Goal: Information Seeking & Learning: Find specific page/section

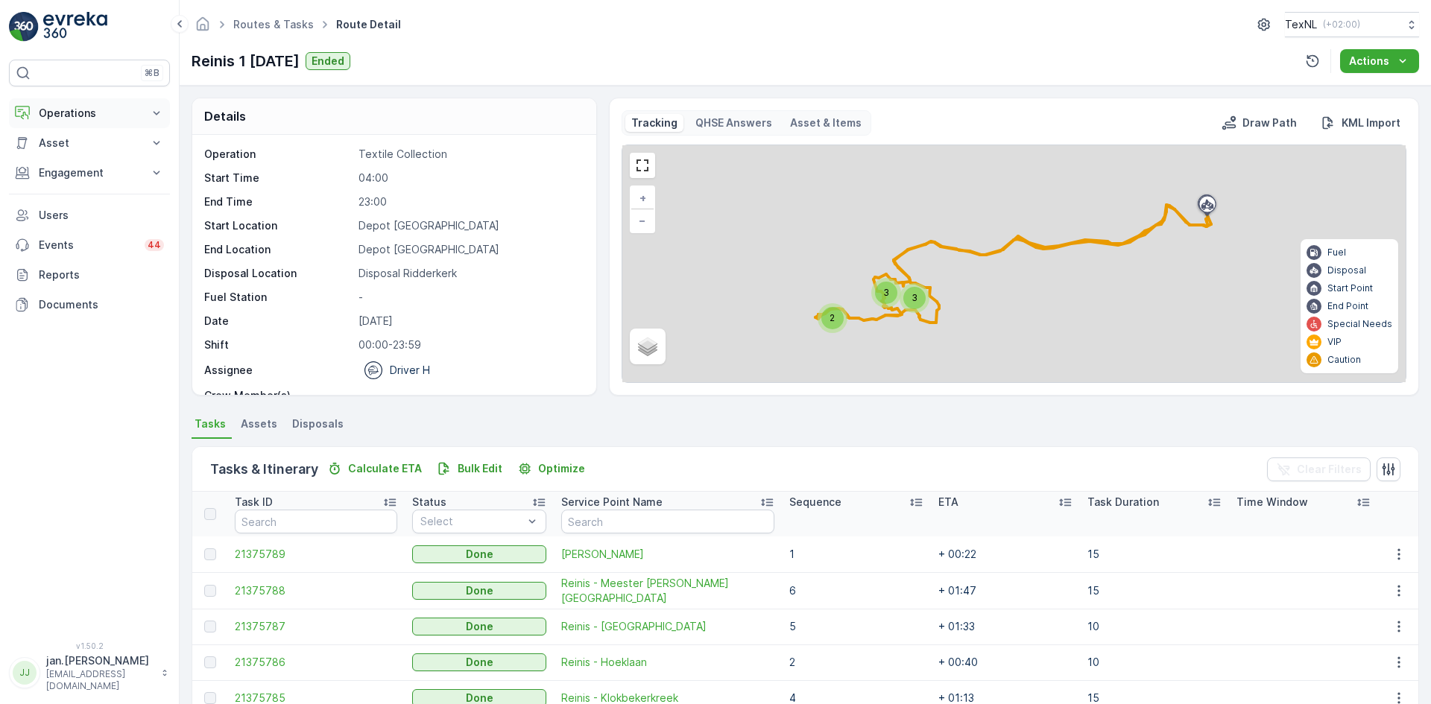
click at [85, 111] on p "Operations" at bounding box center [89, 113] width 101 height 15
click at [63, 158] on p "Planning" at bounding box center [59, 159] width 42 height 15
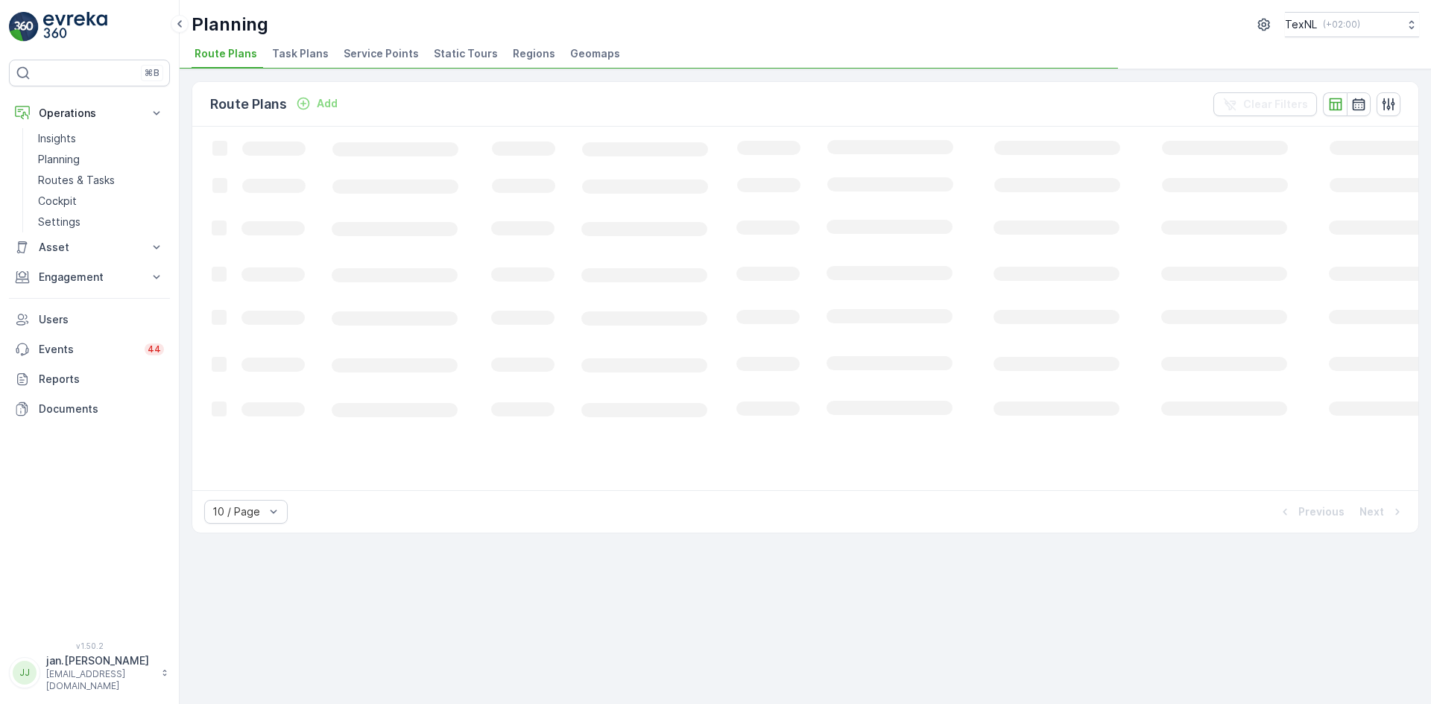
click at [363, 58] on span "Service Points" at bounding box center [381, 53] width 75 height 15
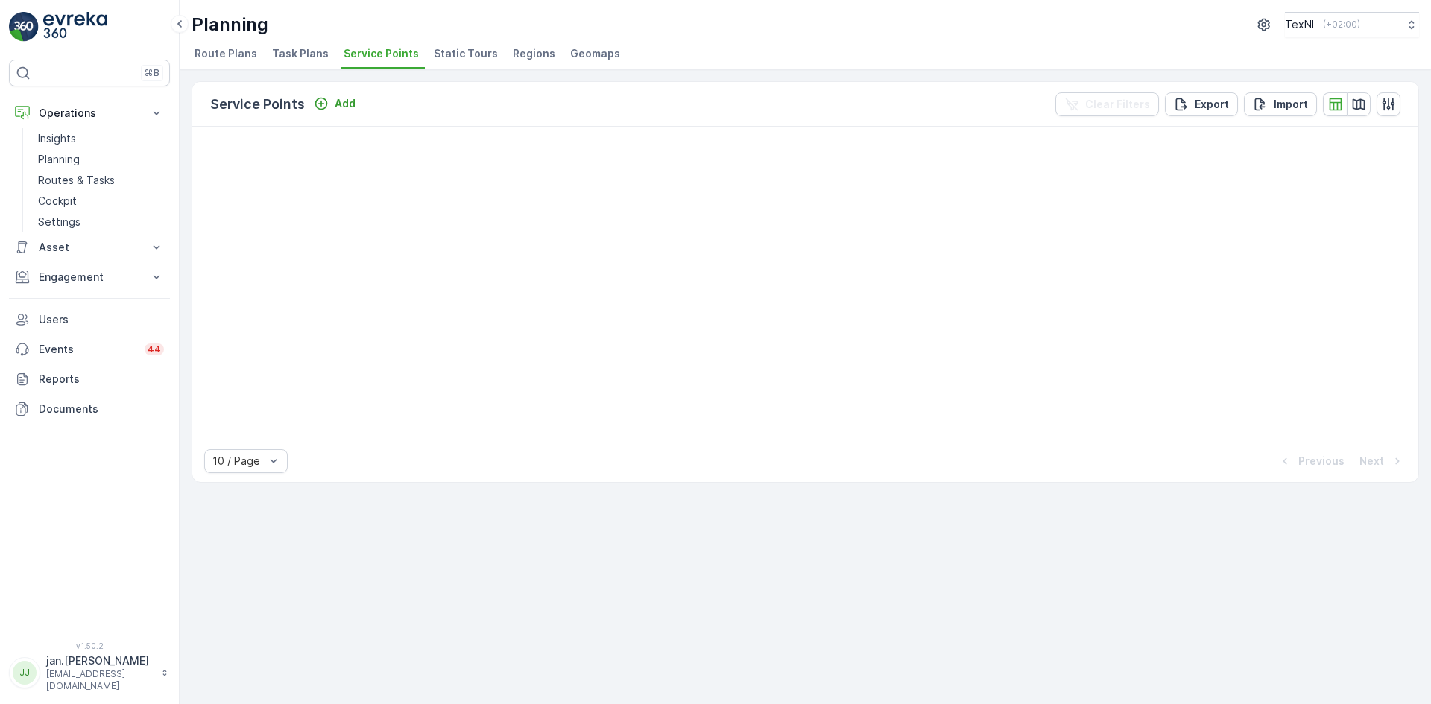
click at [388, 51] on span "Service Points" at bounding box center [381, 53] width 75 height 15
click at [479, 42] on div "Planning TexNL ( +02:00 ) Route Plans Task Plans Service Points Static Tours Re…" at bounding box center [805, 34] width 1251 height 69
click at [465, 50] on span "Static Tours" at bounding box center [466, 53] width 64 height 15
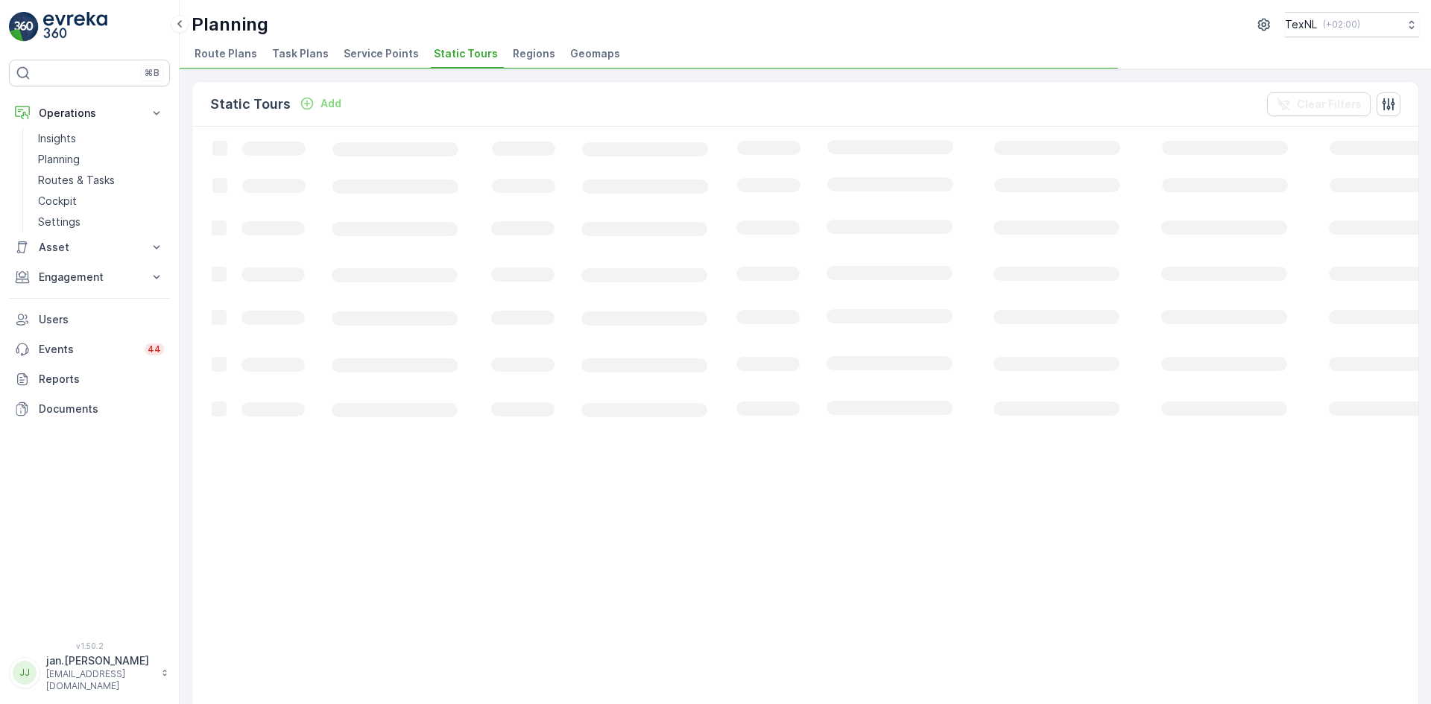
click at [385, 52] on span "Service Points" at bounding box center [381, 53] width 75 height 15
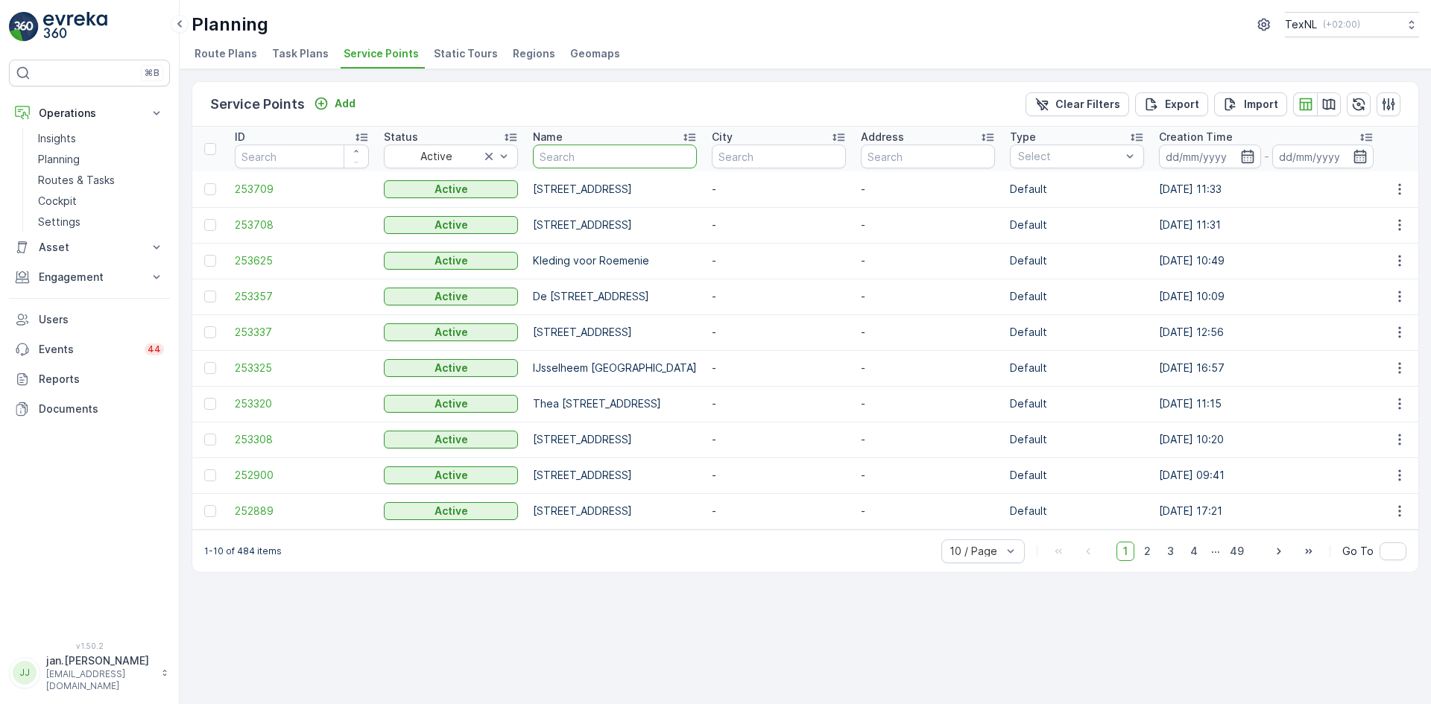
click at [594, 154] on input "text" at bounding box center [615, 157] width 164 height 24
type input "briels"
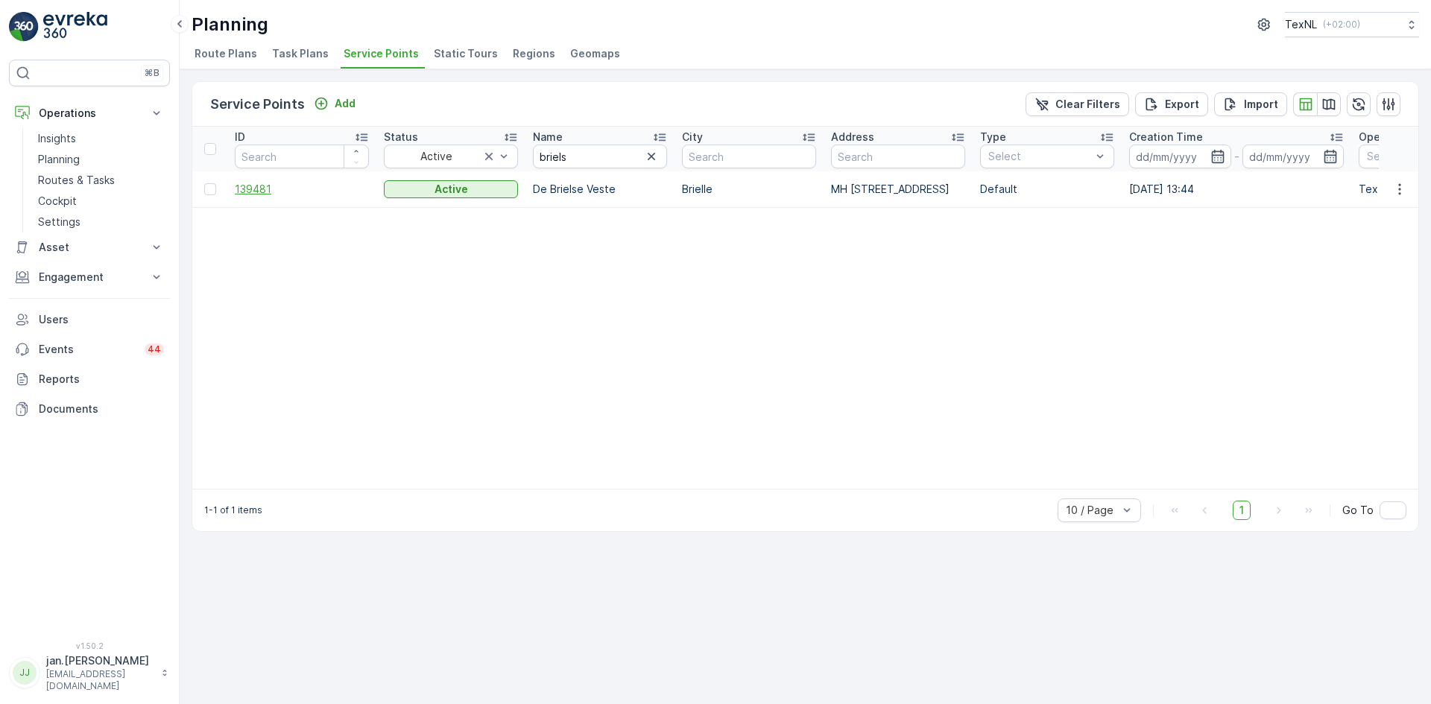
click at [256, 192] on span "139481" at bounding box center [302, 189] width 134 height 15
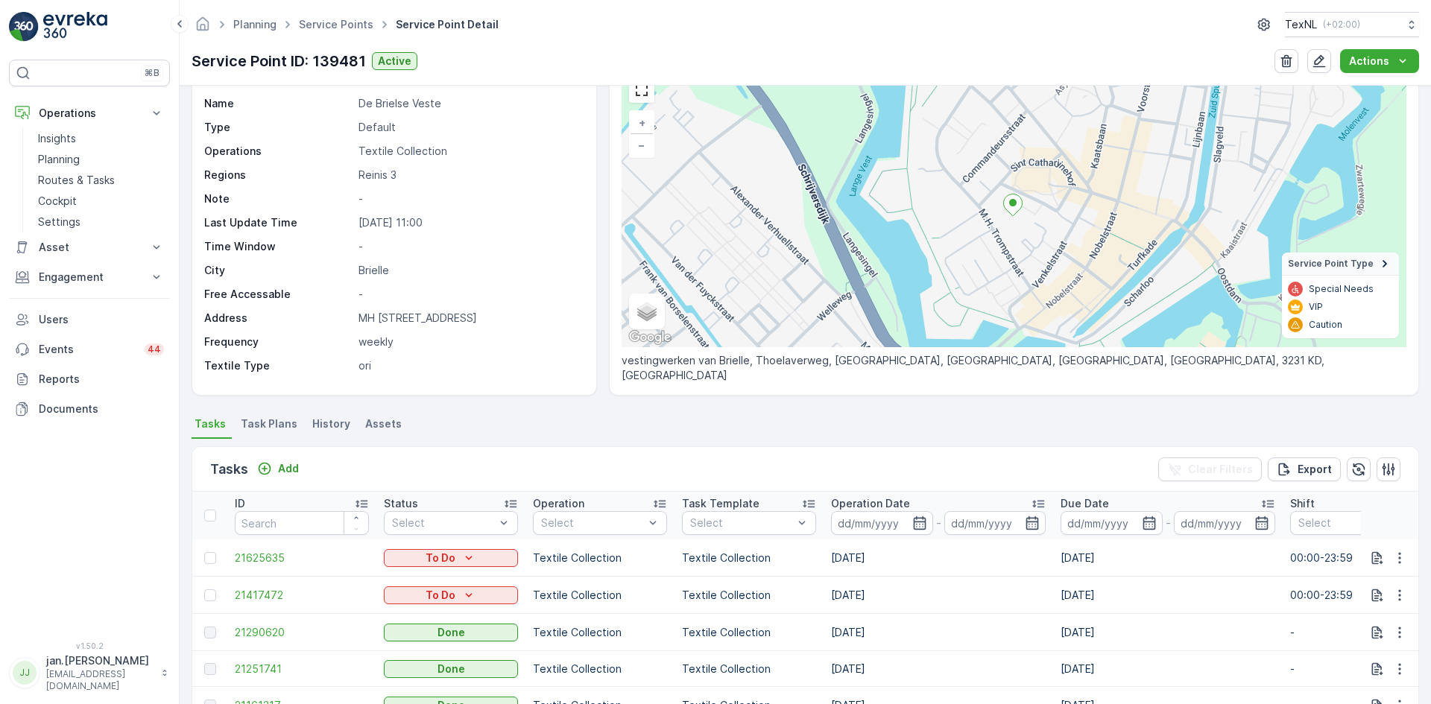
scroll to position [149, 0]
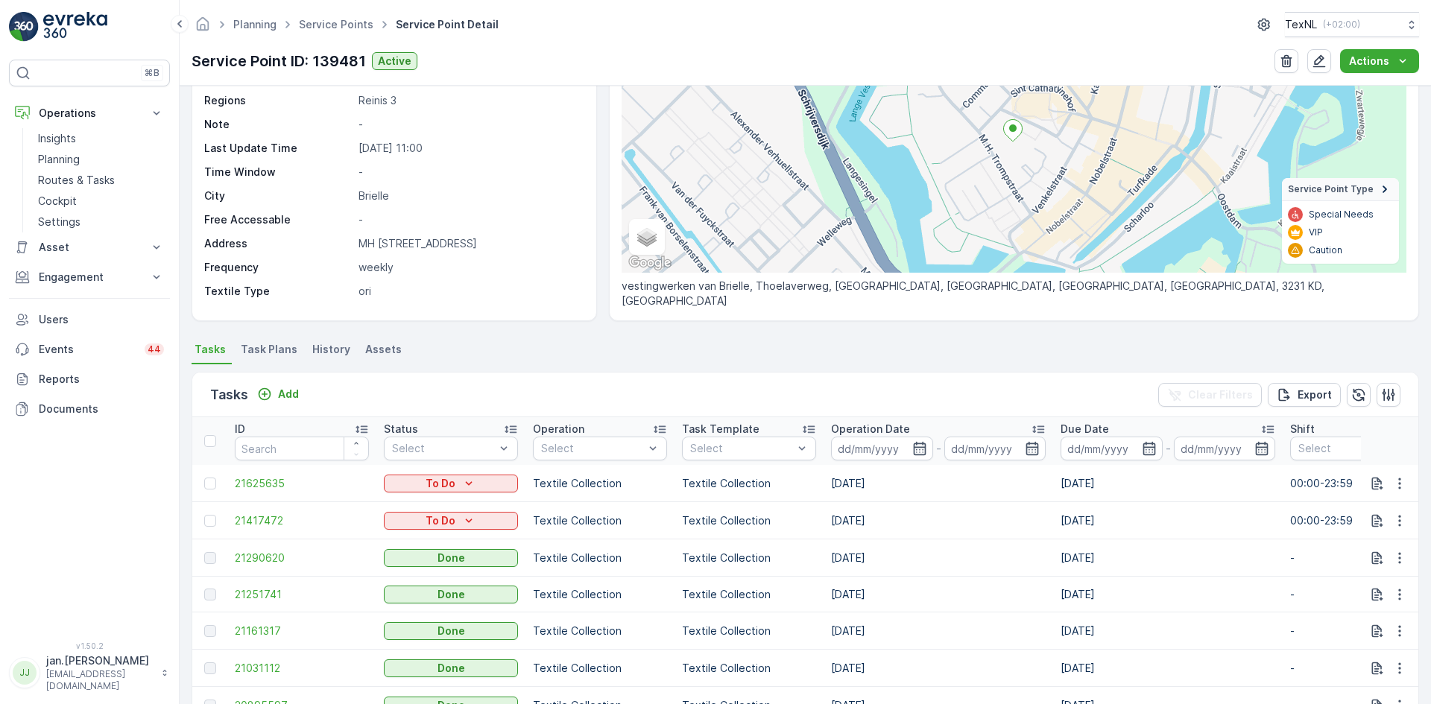
click at [858, 424] on p "Operation Date" at bounding box center [870, 429] width 79 height 15
click at [858, 427] on p "Operation Date" at bounding box center [870, 429] width 79 height 15
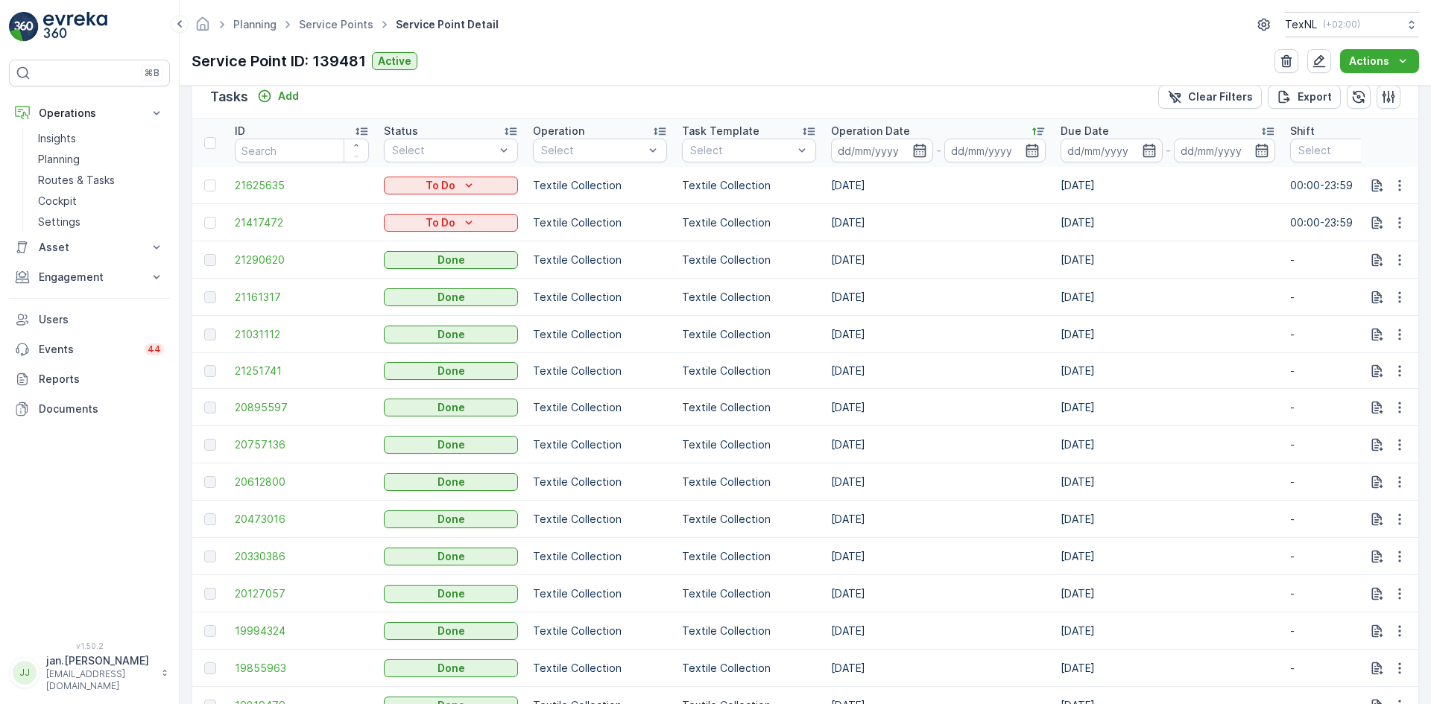
scroll to position [522, 0]
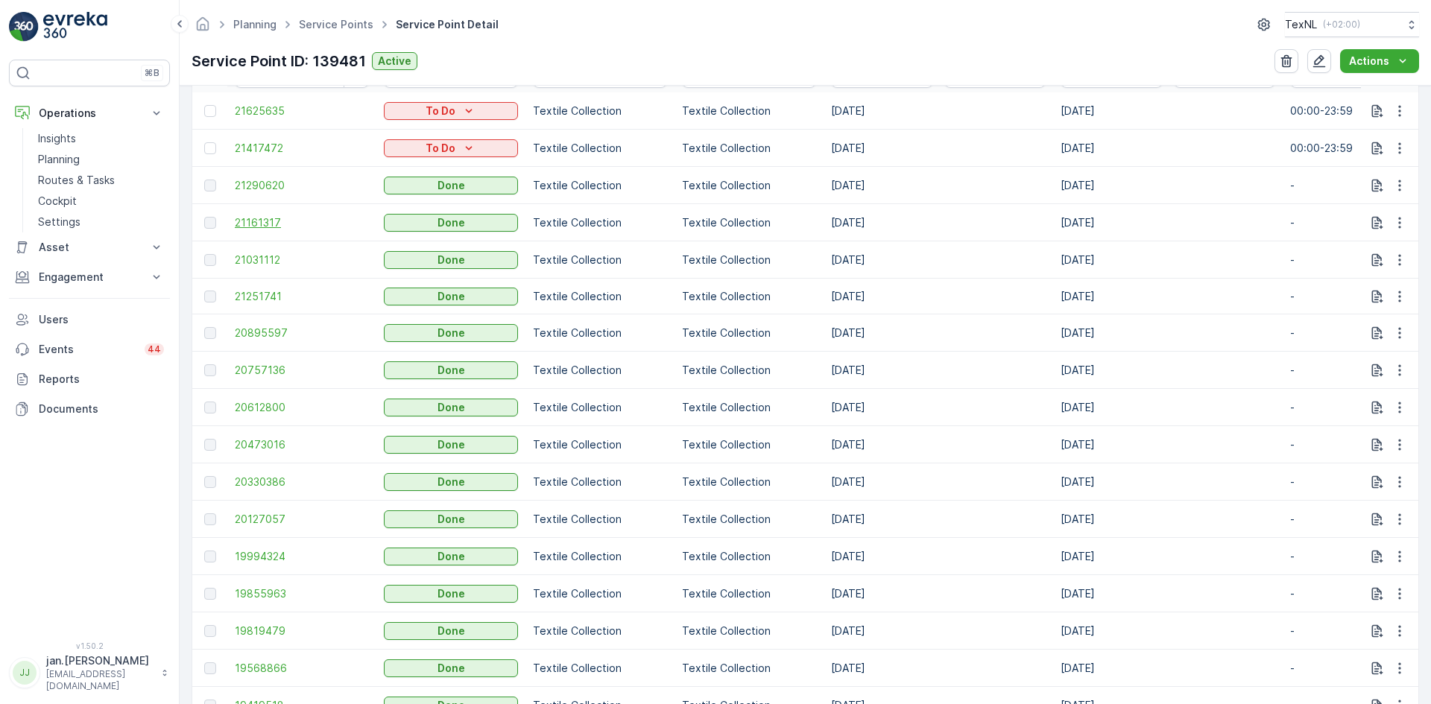
click at [255, 220] on span "21161317" at bounding box center [302, 222] width 134 height 15
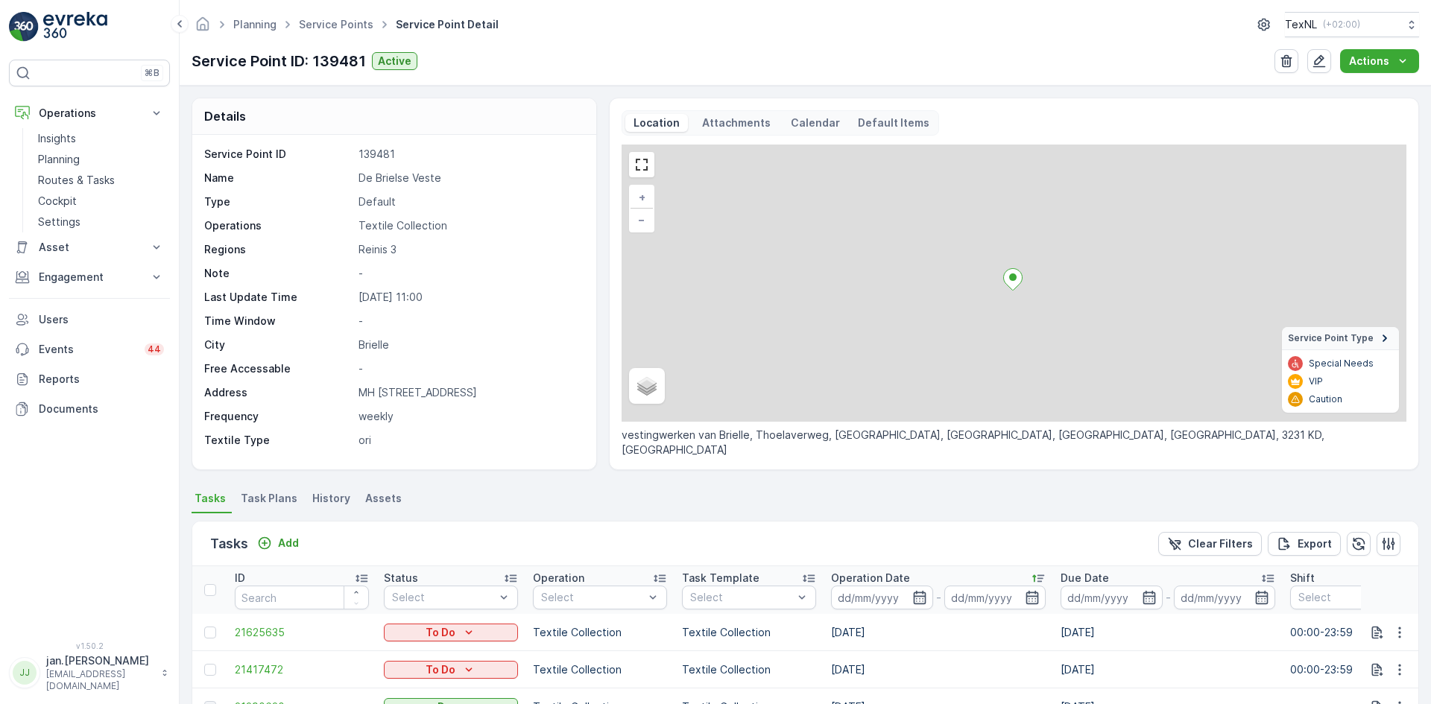
scroll to position [149, 0]
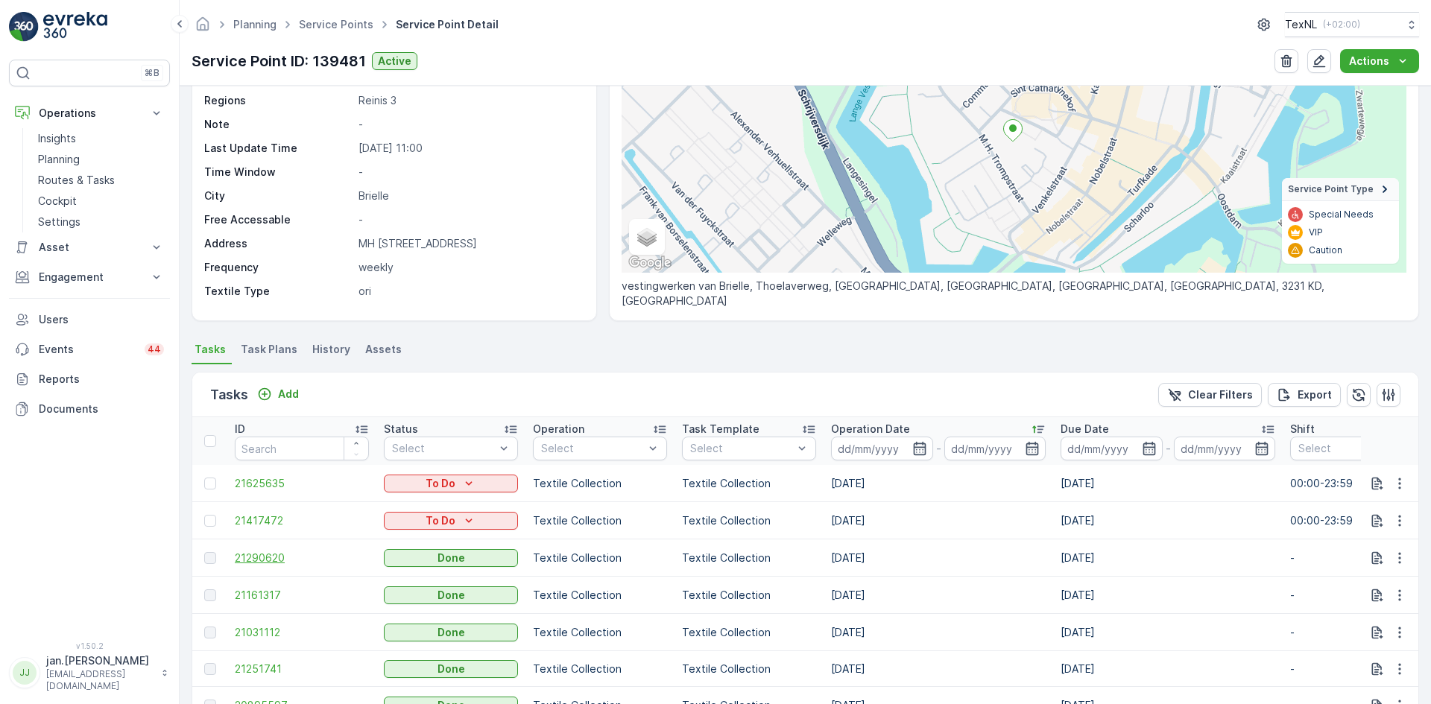
click at [271, 561] on span "21290620" at bounding box center [302, 558] width 134 height 15
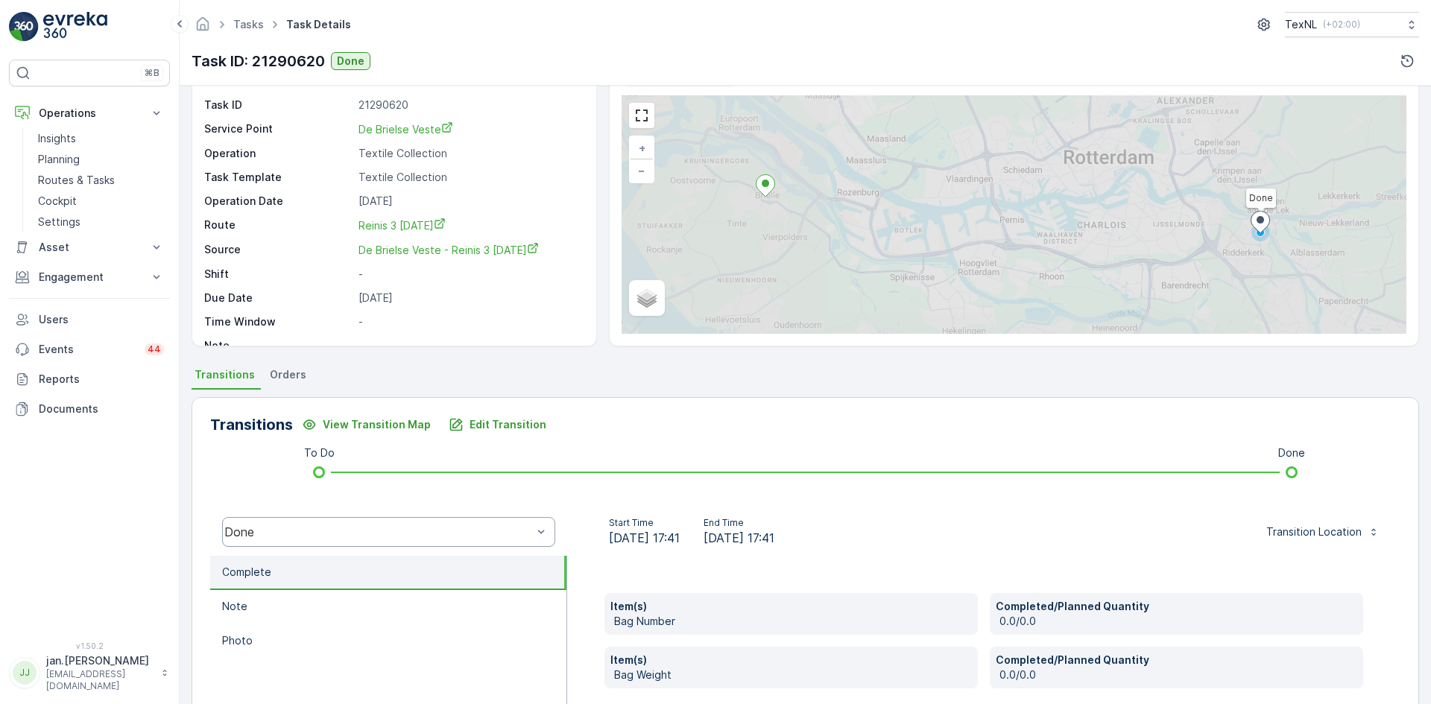
scroll to position [75, 0]
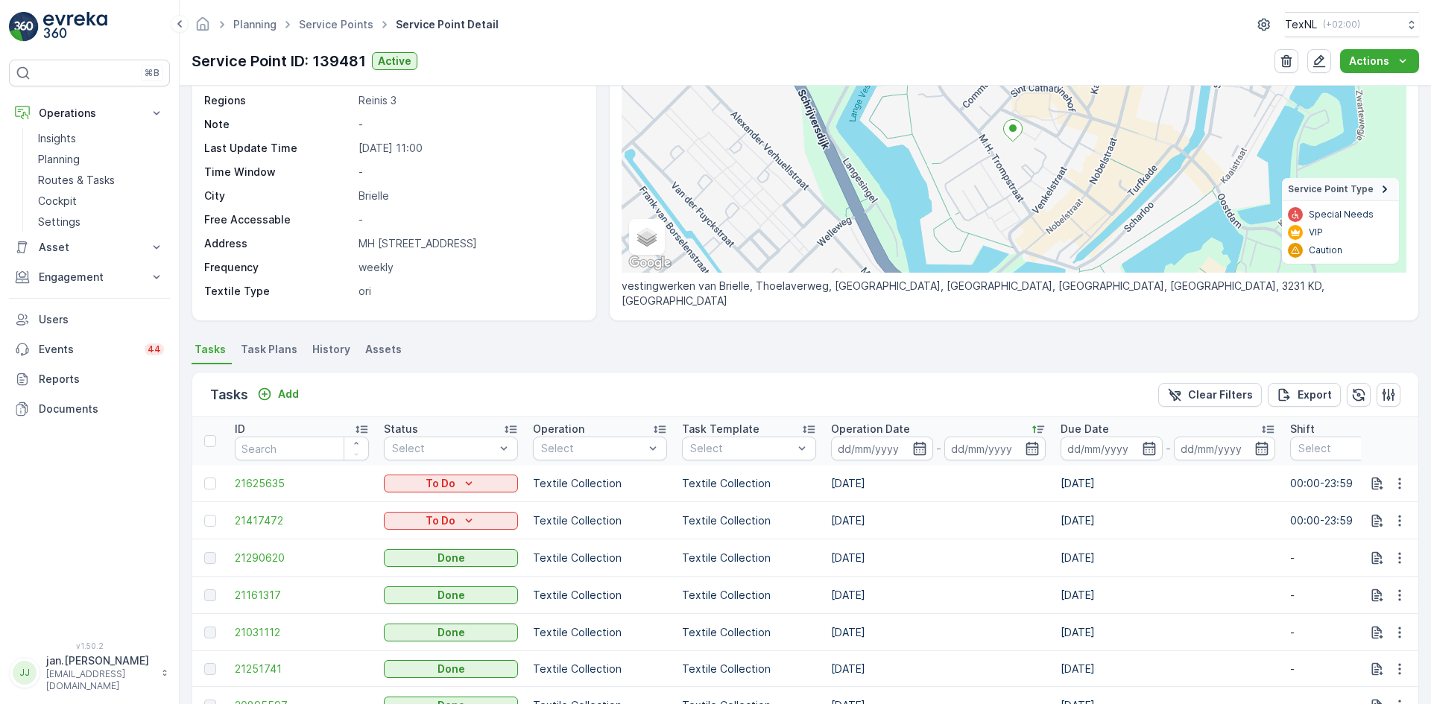
scroll to position [224, 0]
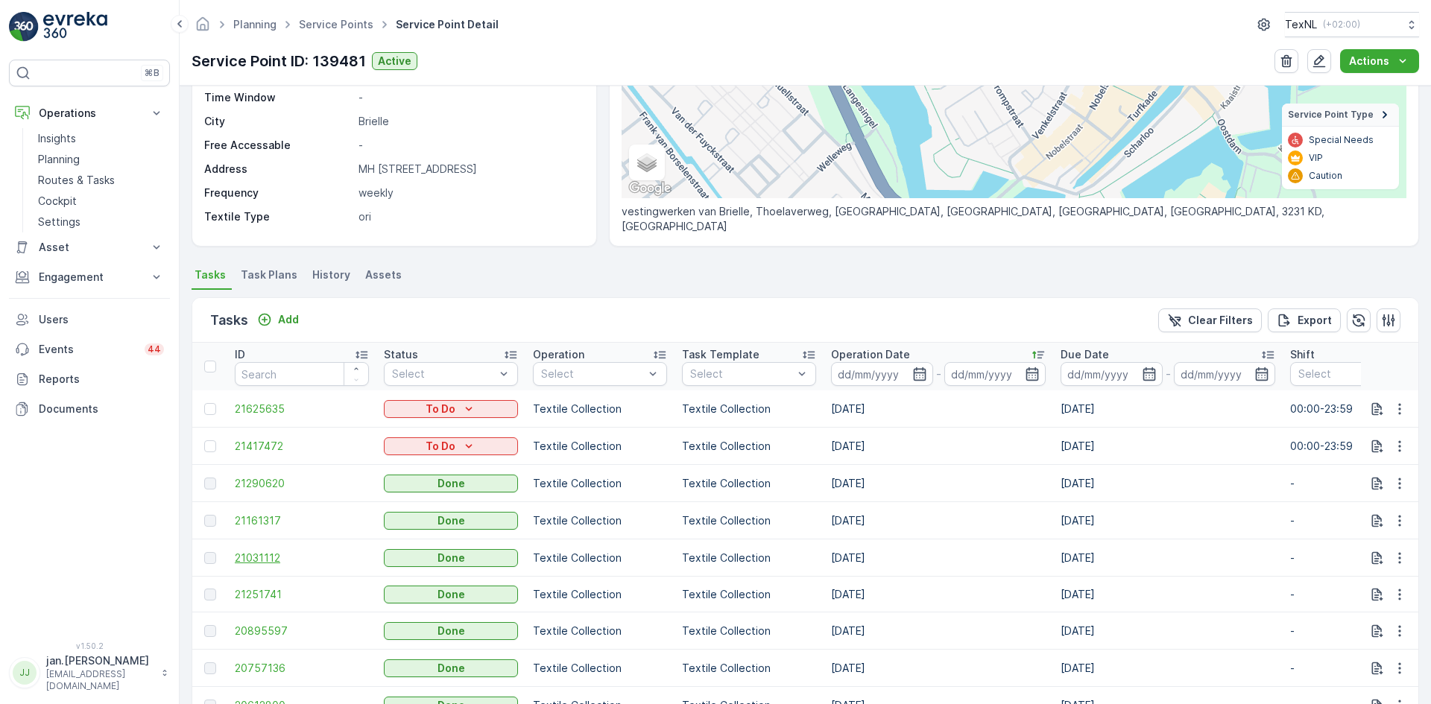
click at [266, 557] on span "21031112" at bounding box center [302, 558] width 134 height 15
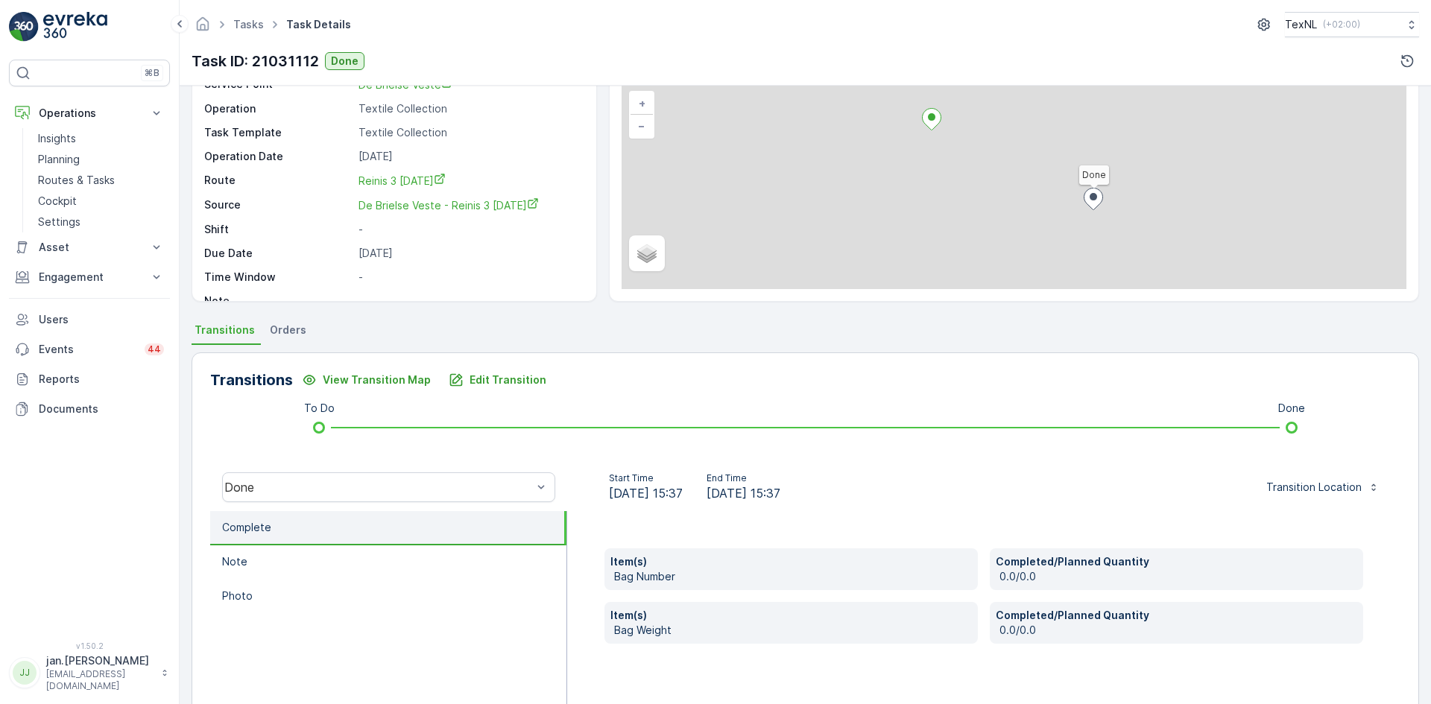
scroll to position [224, 0]
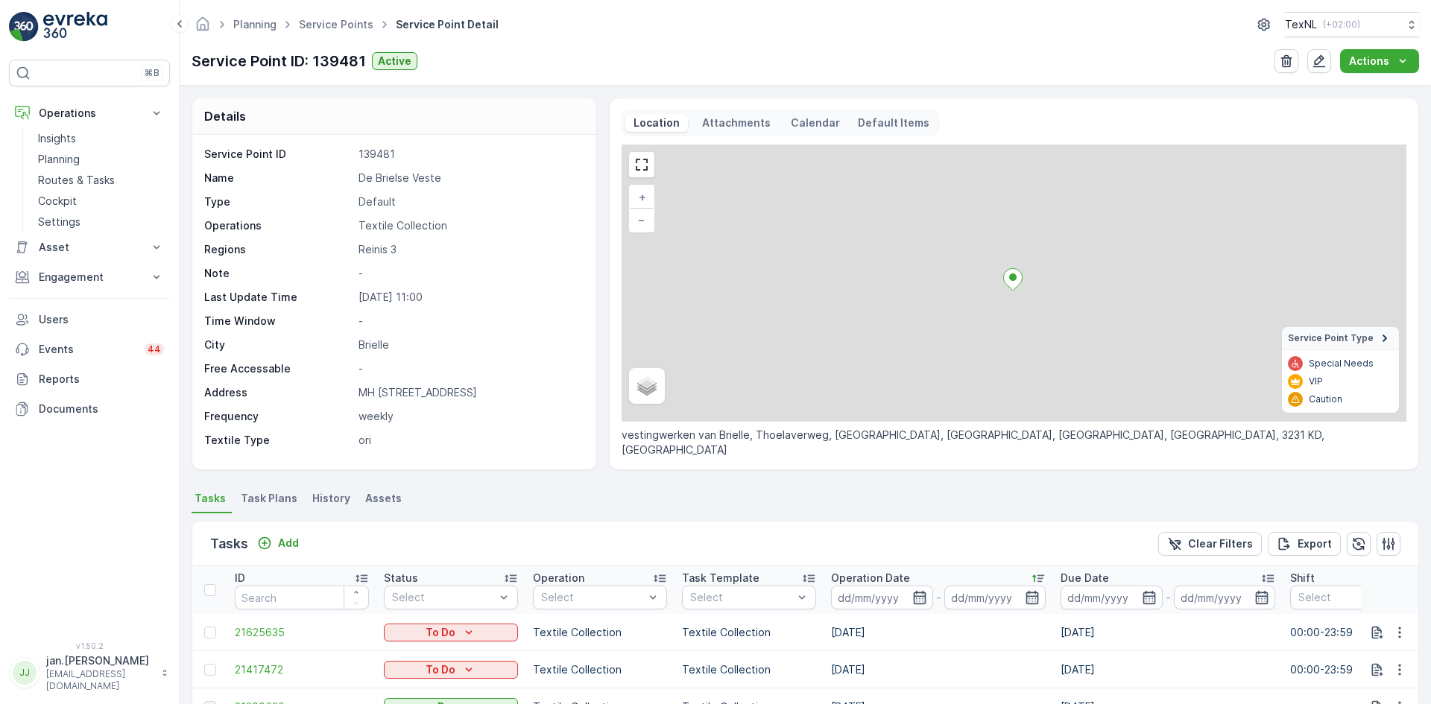
scroll to position [373, 0]
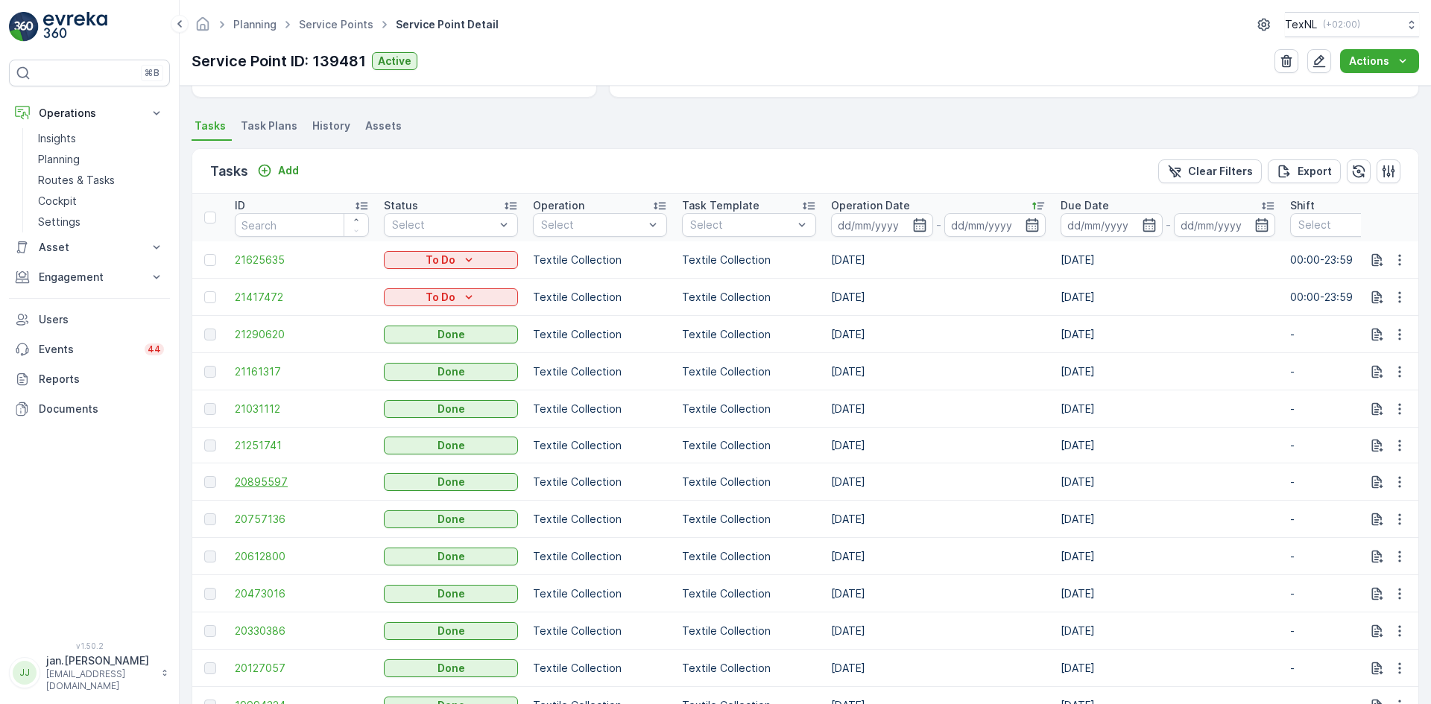
click at [256, 480] on span "20895597" at bounding box center [302, 482] width 134 height 15
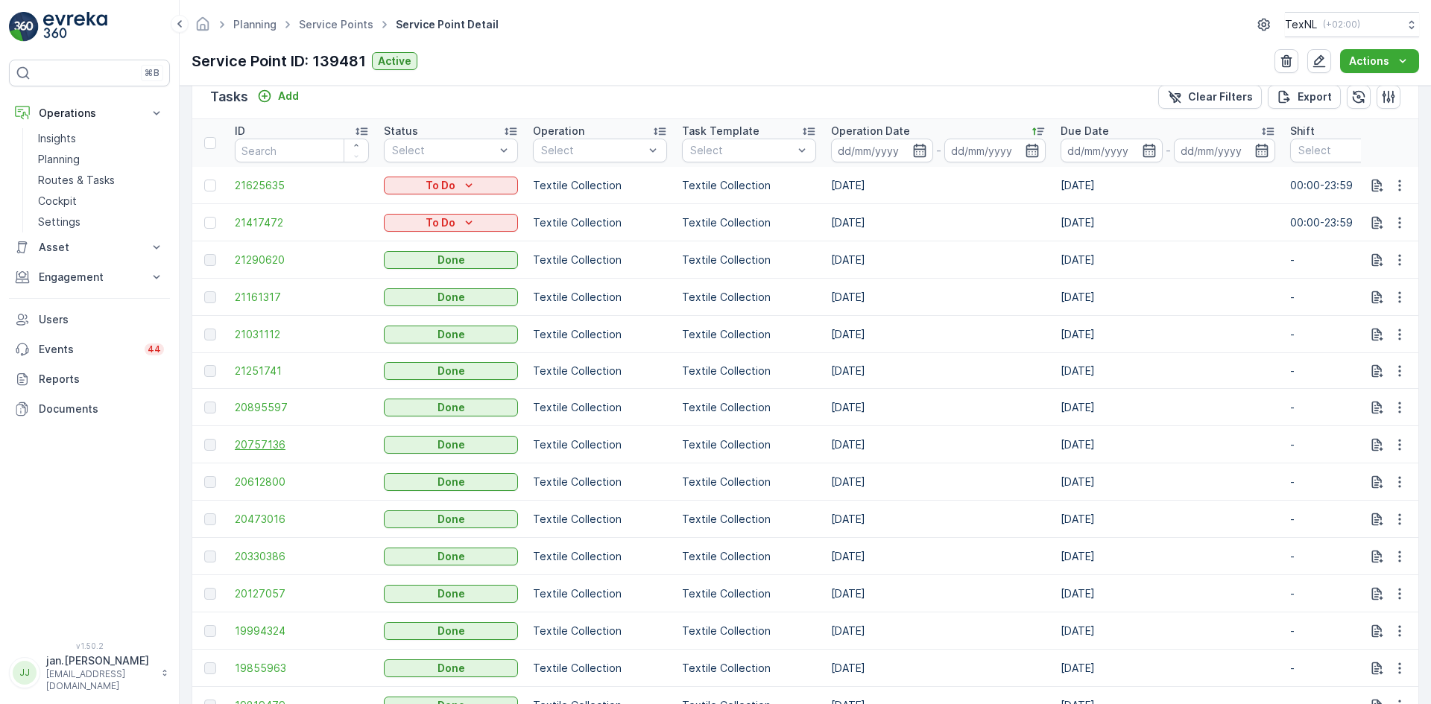
click at [276, 447] on span "20757136" at bounding box center [302, 444] width 134 height 15
